Goal: Task Accomplishment & Management: Use online tool/utility

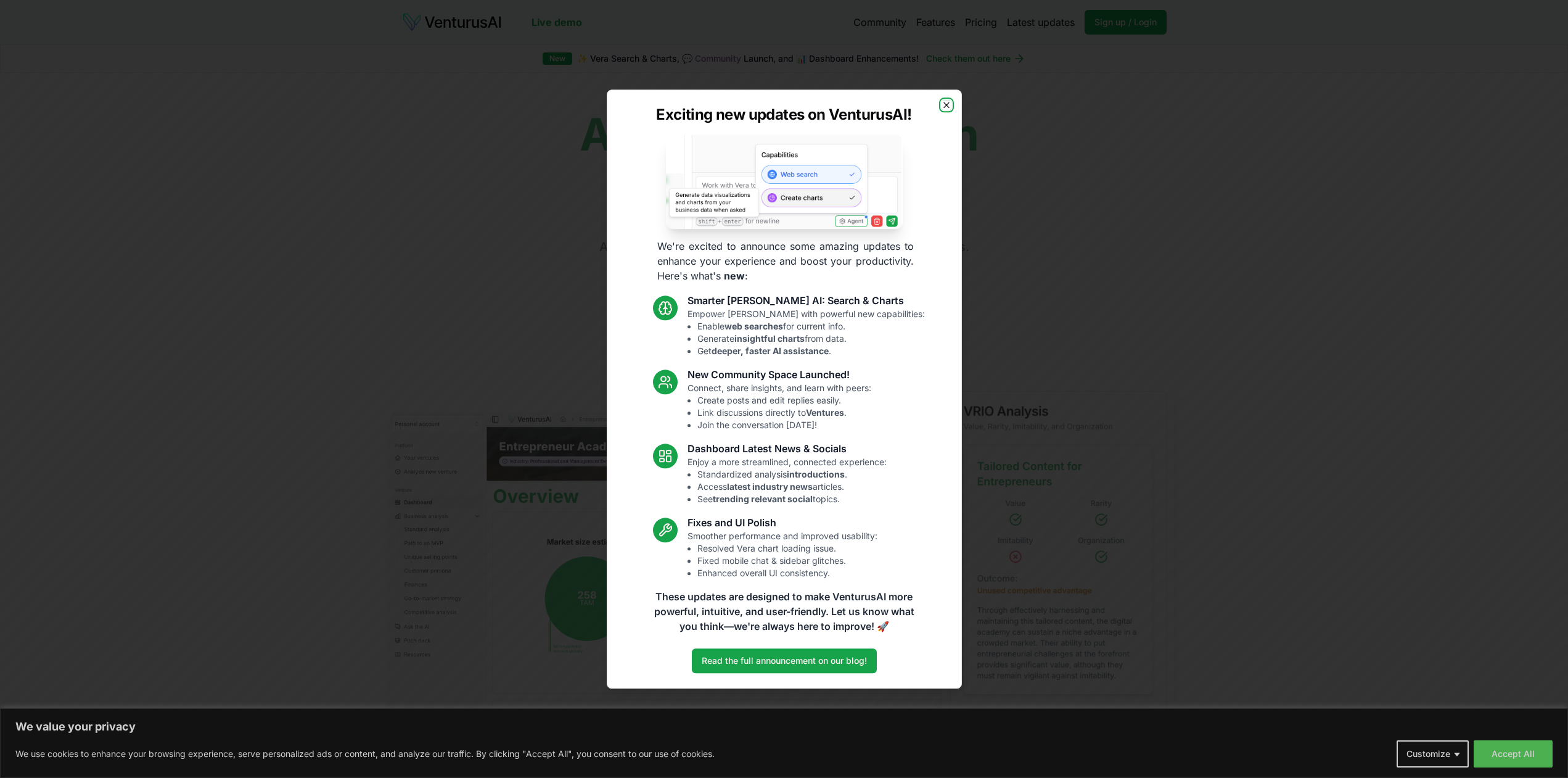
click at [944, 100] on icon "button" at bounding box center [946, 104] width 10 height 10
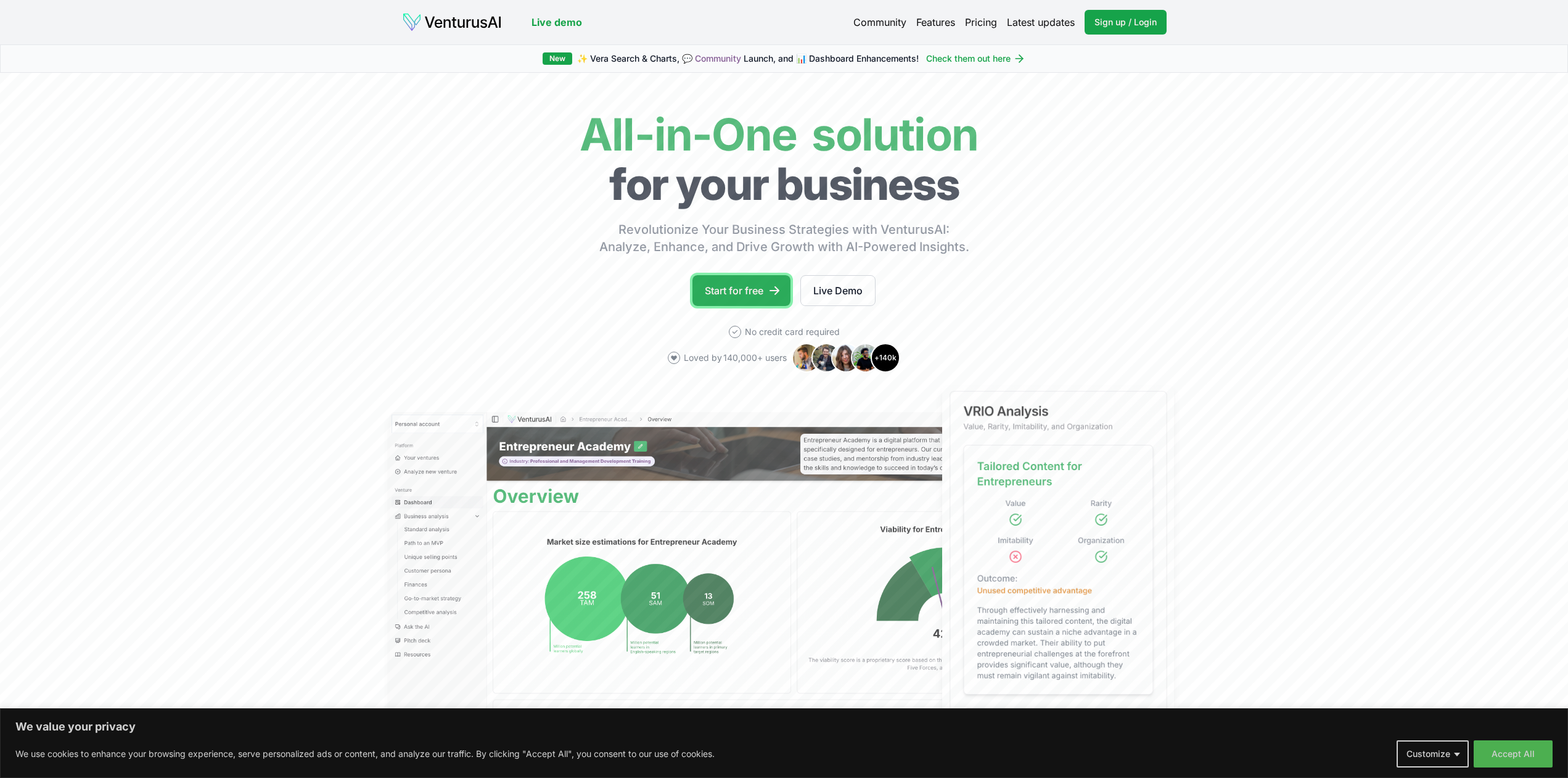
click at [719, 295] on link "Start for free" at bounding box center [742, 290] width 98 height 31
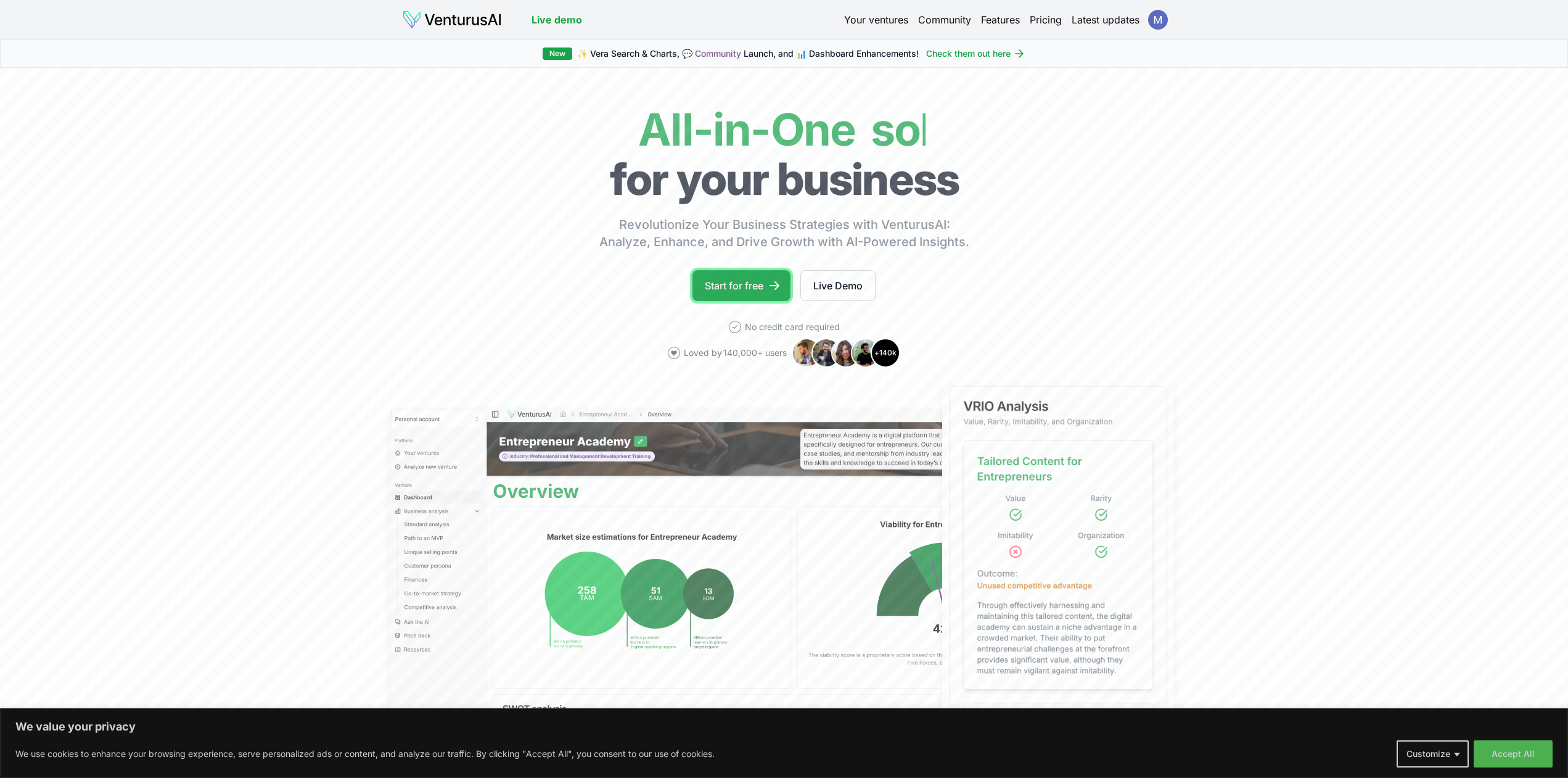
click at [723, 290] on link "Start for free" at bounding box center [742, 286] width 98 height 31
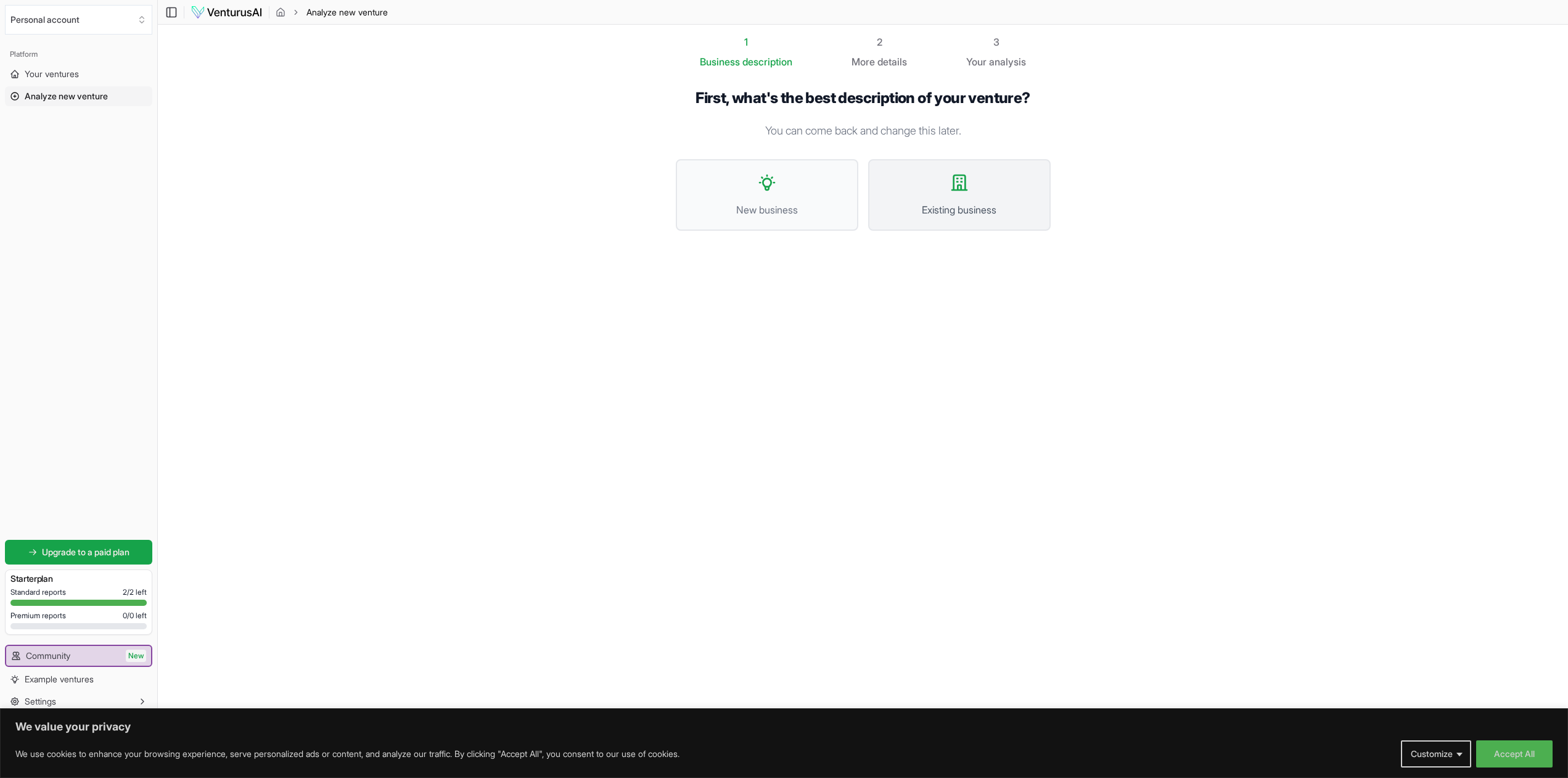
click at [940, 208] on span "Existing business" at bounding box center [960, 209] width 155 height 15
click at [826, 183] on span "I want to describe the idea in detail" at bounding box center [861, 180] width 309 height 15
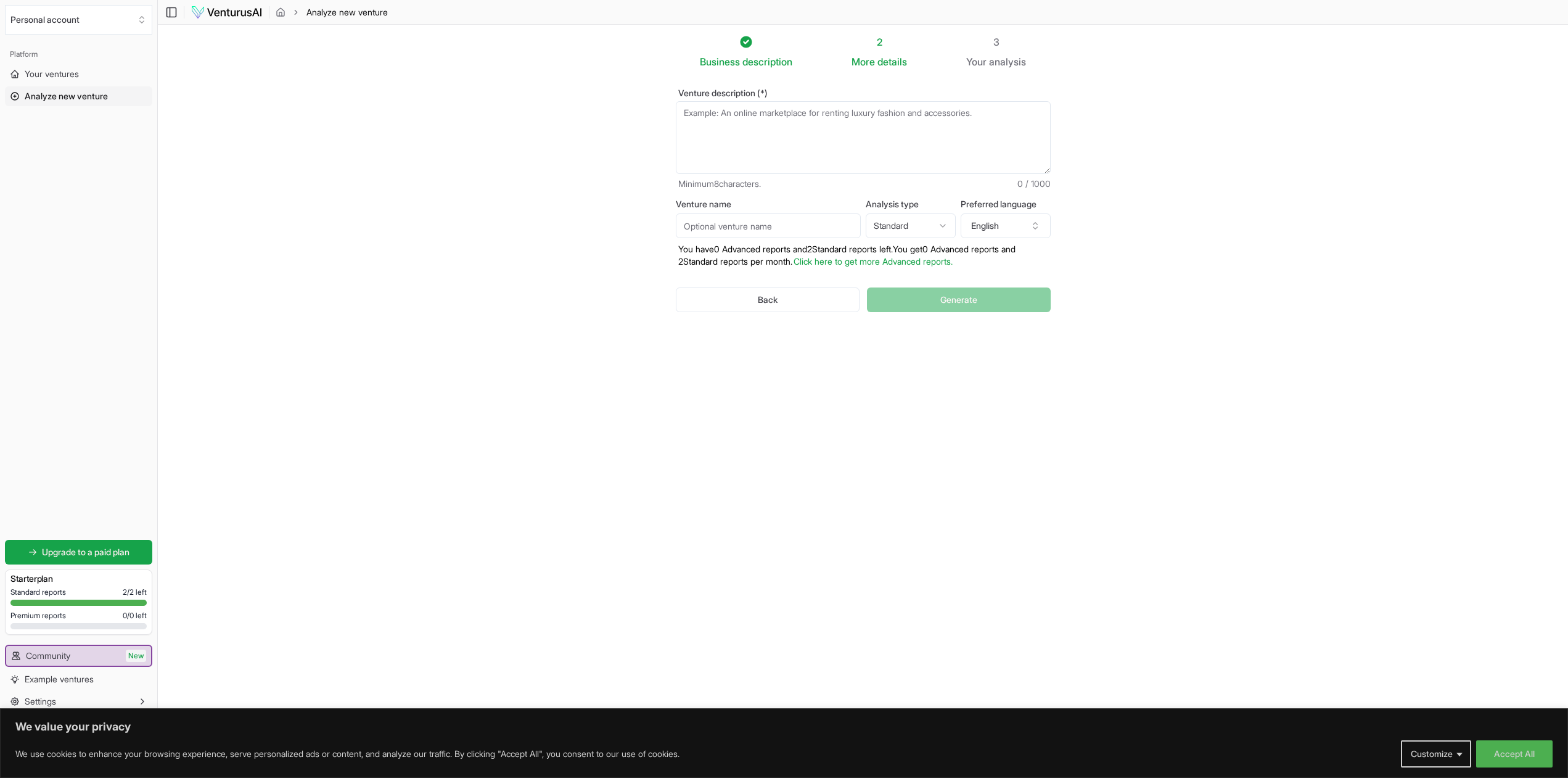
click at [738, 130] on textarea "Venture description (*)" at bounding box center [863, 138] width 375 height 73
click at [1340, 337] on section "Business description 2 More details 3 Your analysis Venture description (*) Min…" at bounding box center [863, 370] width 1410 height 692
click at [711, 119] on textarea "Venture description (*)" at bounding box center [863, 138] width 375 height 73
paste textarea "1. Define Research Themes and Priorities"
drag, startPoint x: 694, startPoint y: 112, endPoint x: 677, endPoint y: 116, distance: 17.5
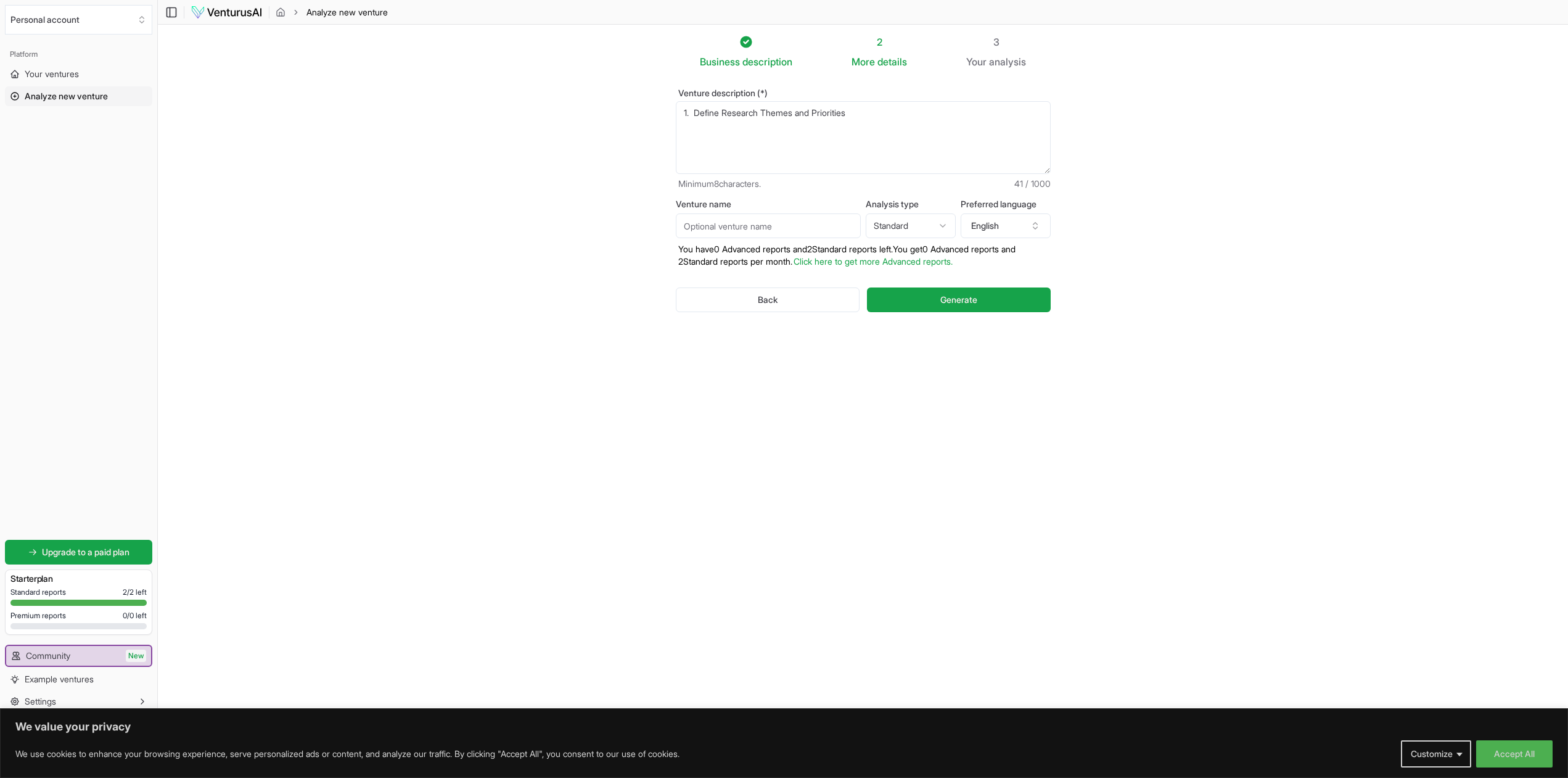
click at [677, 116] on textarea "1. Define Research Themes and Priorities" at bounding box center [863, 138] width 375 height 73
click at [681, 133] on textarea "Define Research Themes and Priorities" at bounding box center [863, 138] width 375 height 73
click at [700, 126] on textarea "Define Research Themes and Priorities" at bounding box center [863, 138] width 375 height 73
drag, startPoint x: 866, startPoint y: 108, endPoint x: 872, endPoint y: 111, distance: 6.7
click at [865, 108] on textarea "Define Research Themes and Priorities" at bounding box center [863, 138] width 375 height 73
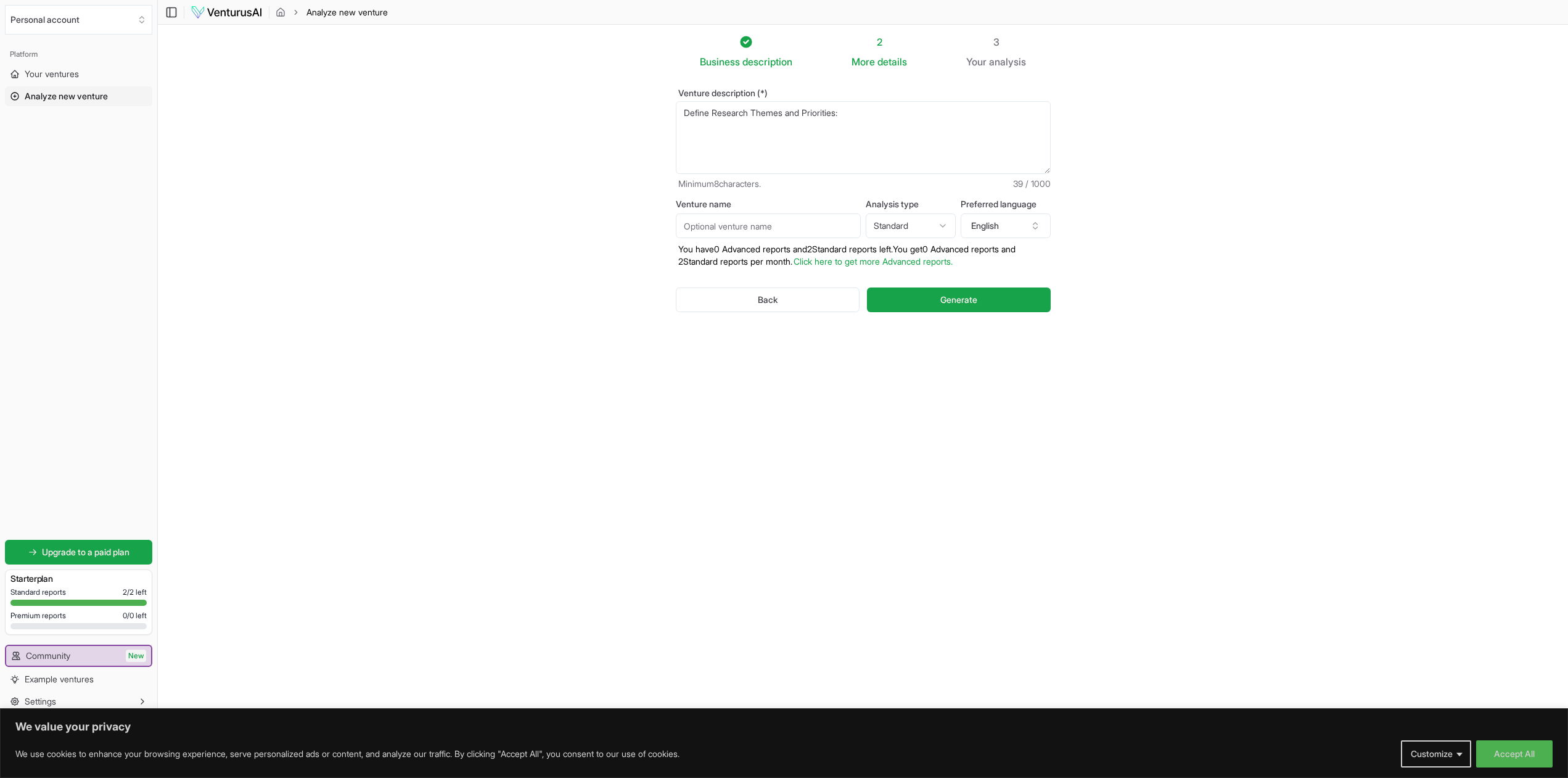
drag, startPoint x: 852, startPoint y: 110, endPoint x: 627, endPoint y: 93, distance: 225.6
click at [675, 101] on textarea "Define Research Themes and Priorities:" at bounding box center [863, 138] width 375 height 73
paste textarea "1. Define Research Themes and Priorities Focus on the following key themes iden…"
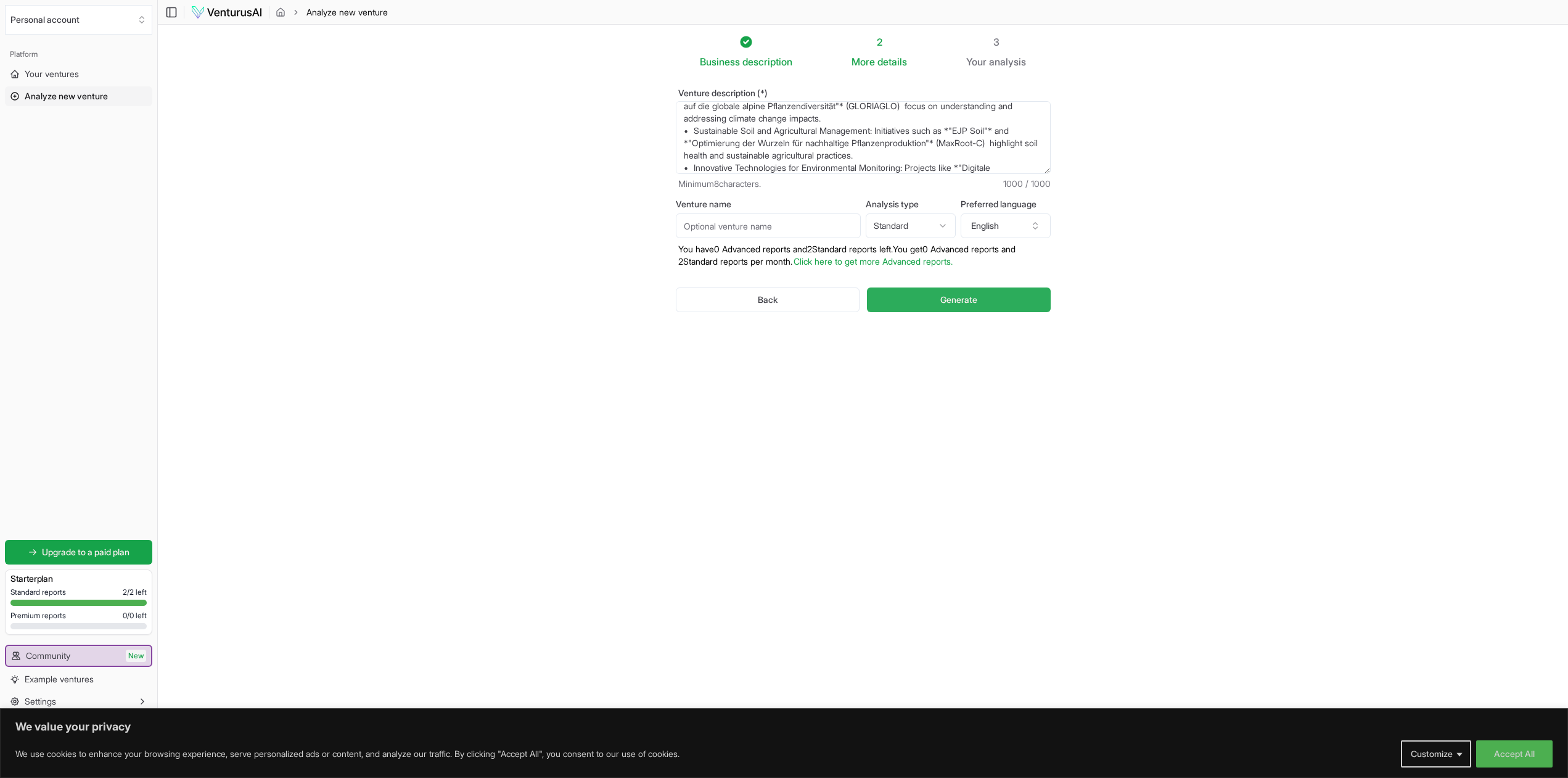
type textarea "1. Define Research Themes and Priorities Focus on the following key themes iden…"
click at [957, 296] on span "Generate" at bounding box center [959, 300] width 37 height 13
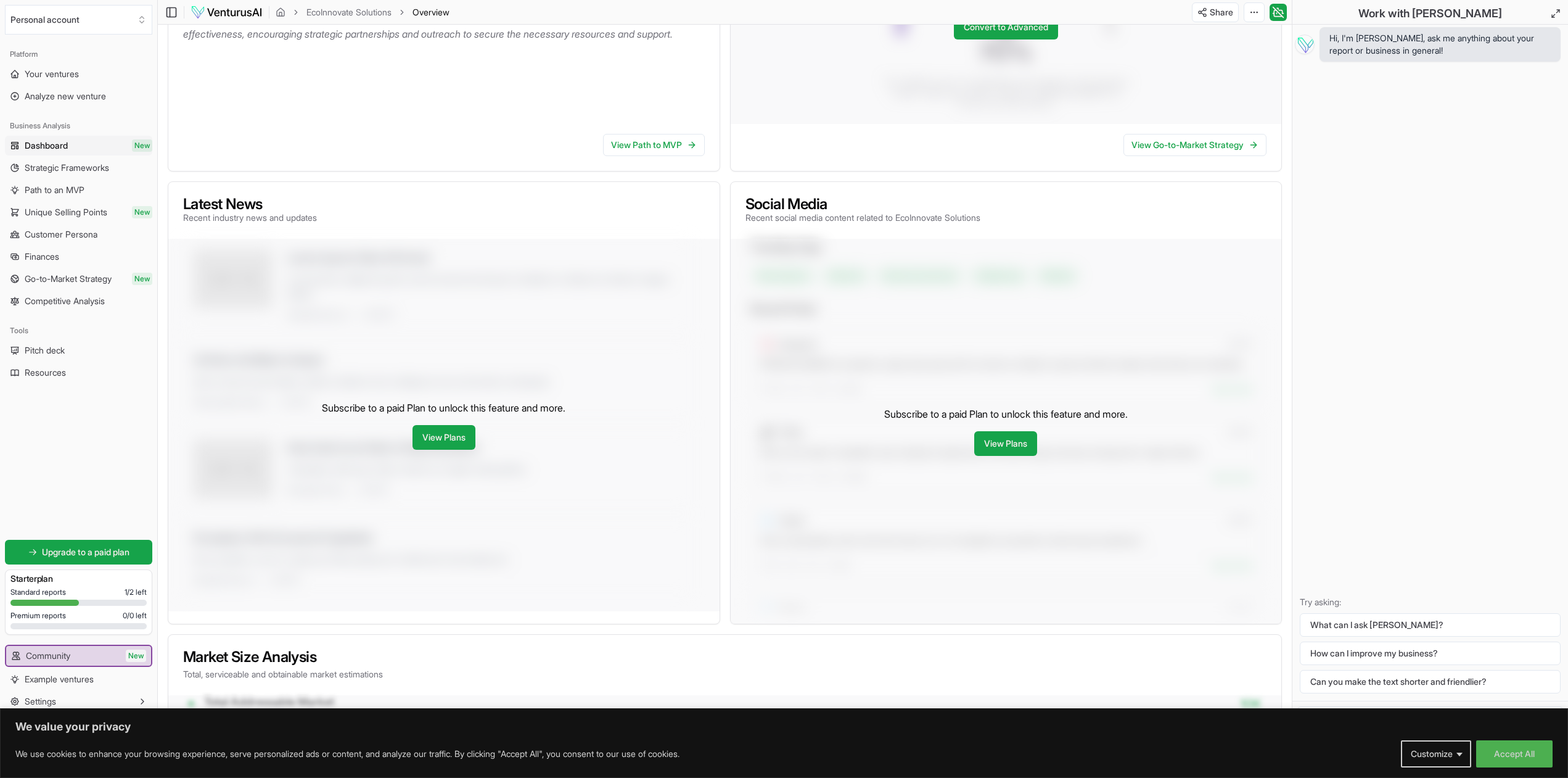
scroll to position [63, 0]
